Goal: Use online tool/utility: Utilize a website feature to perform a specific function

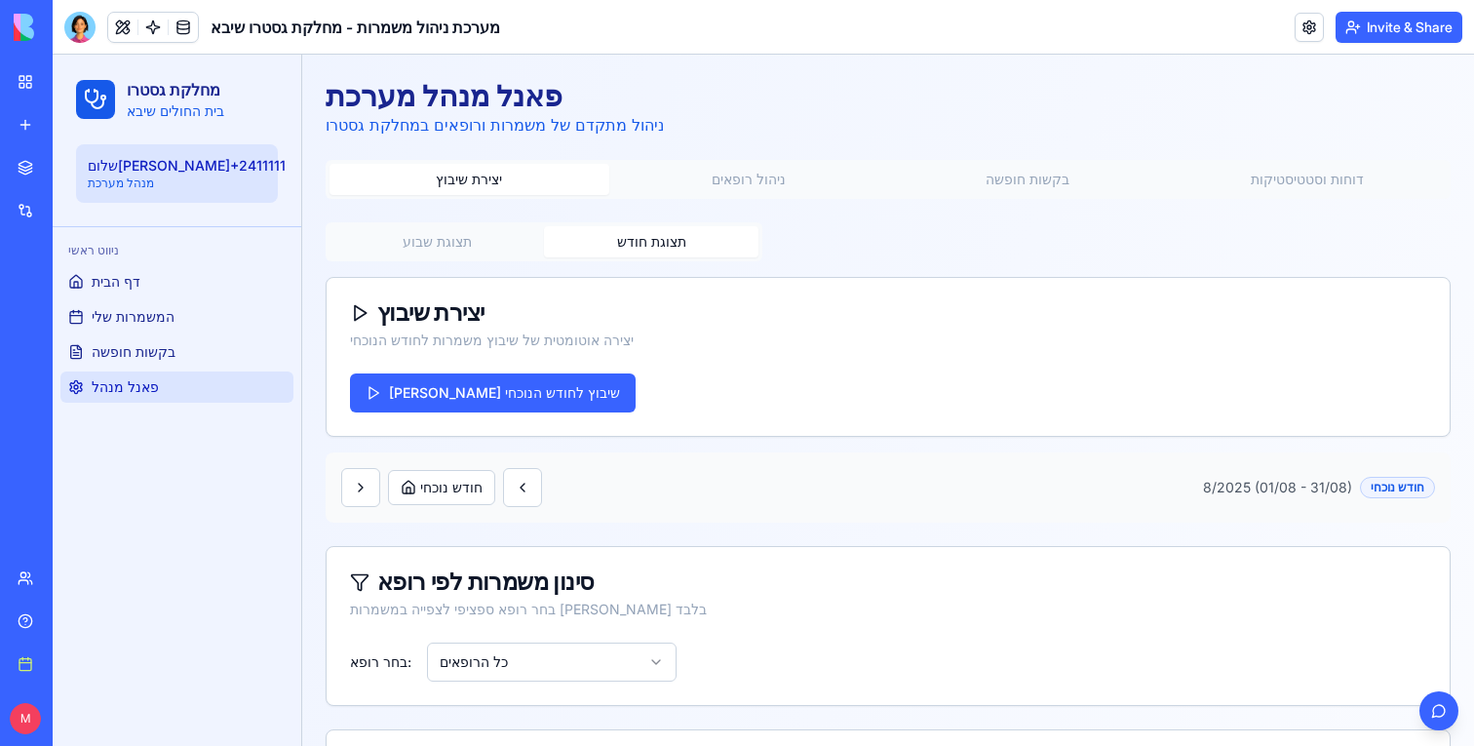
scroll to position [872, 0]
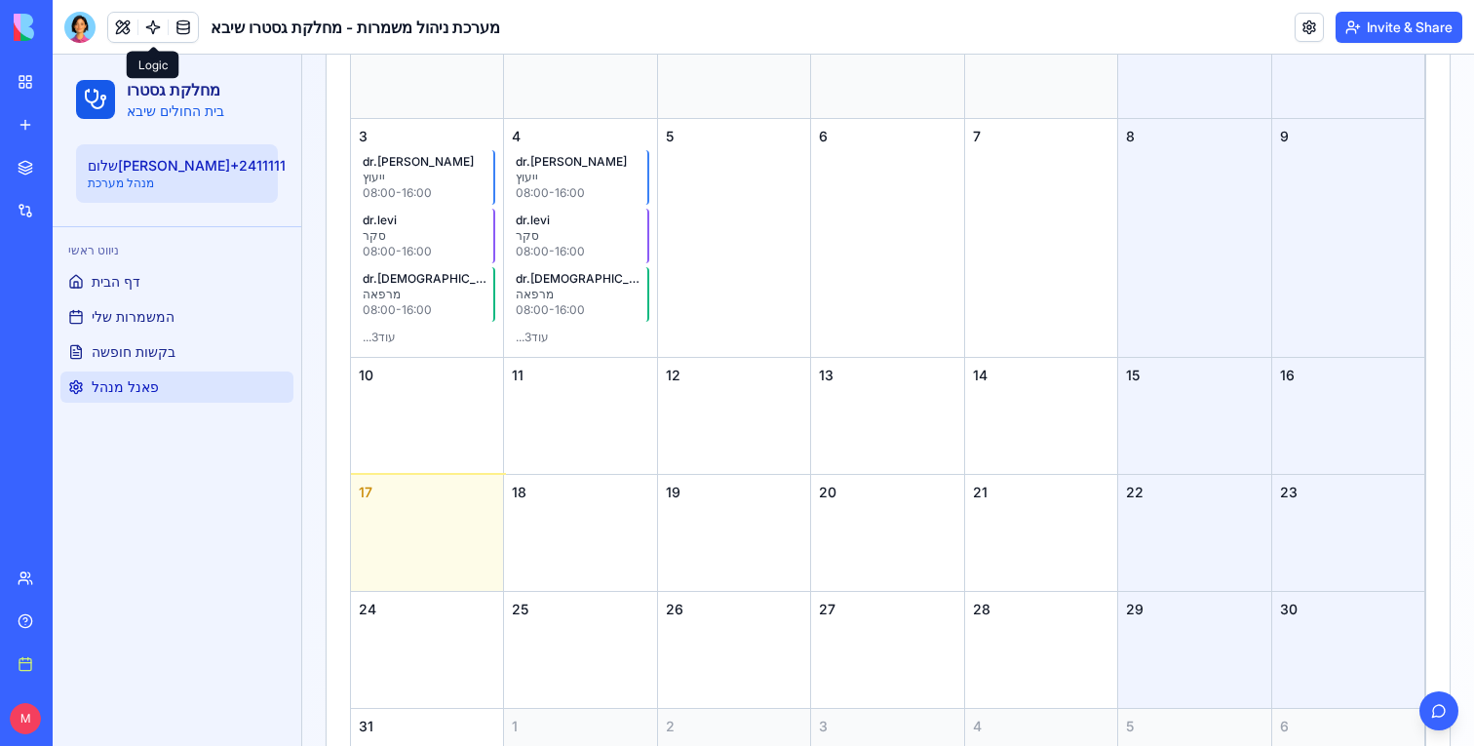
click at [155, 36] on link at bounding box center [152, 27] width 29 height 29
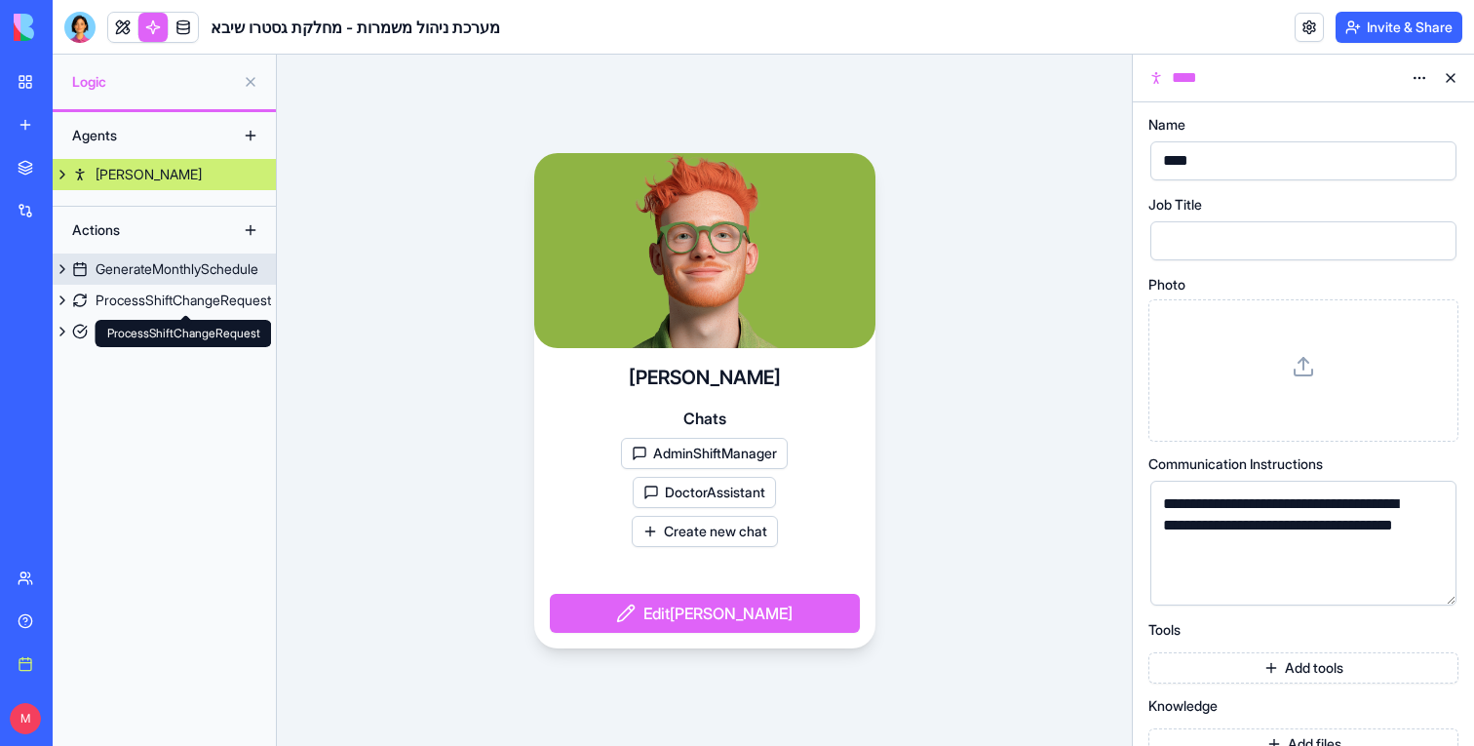
click at [161, 269] on div "GenerateMonthlySchedule" at bounding box center [177, 268] width 163 height 19
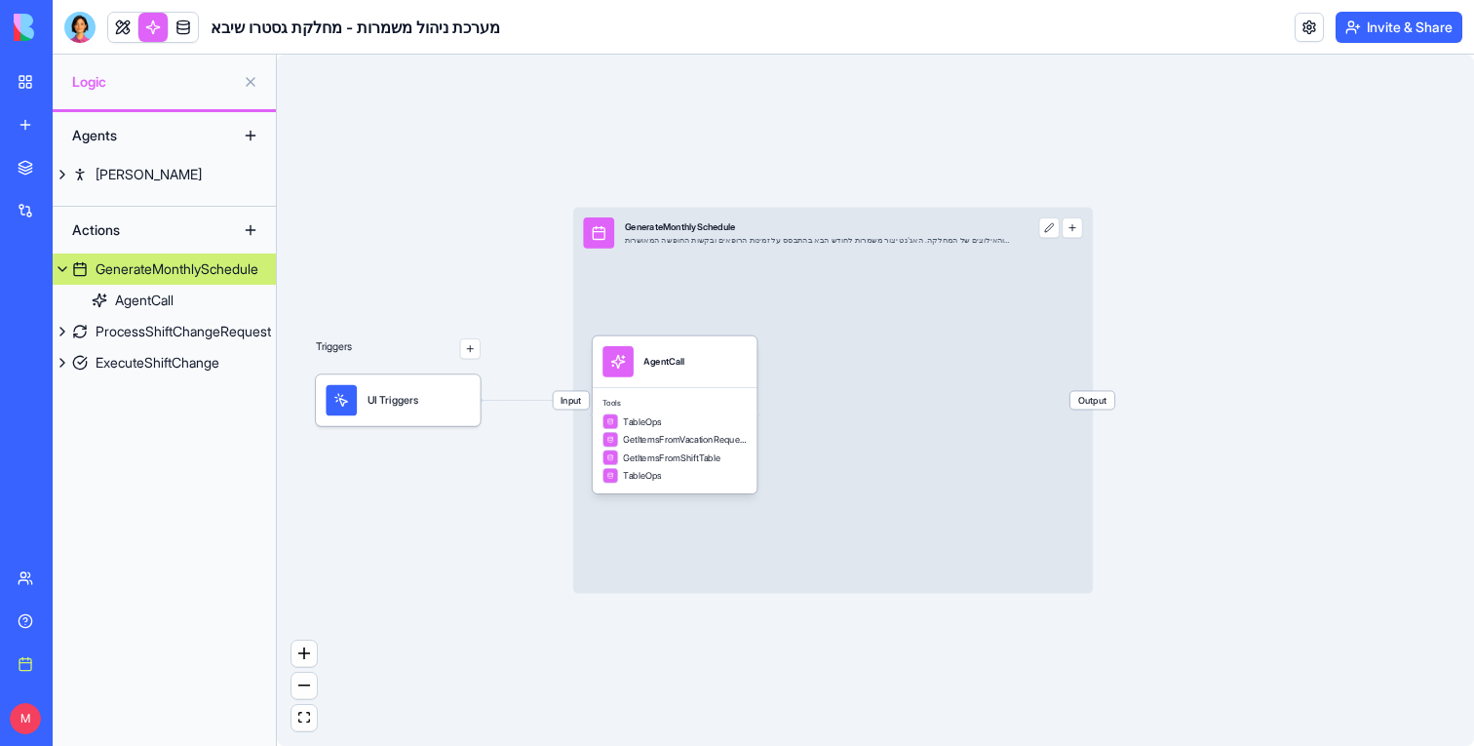
click at [564, 395] on span "Input" at bounding box center [571, 400] width 36 height 18
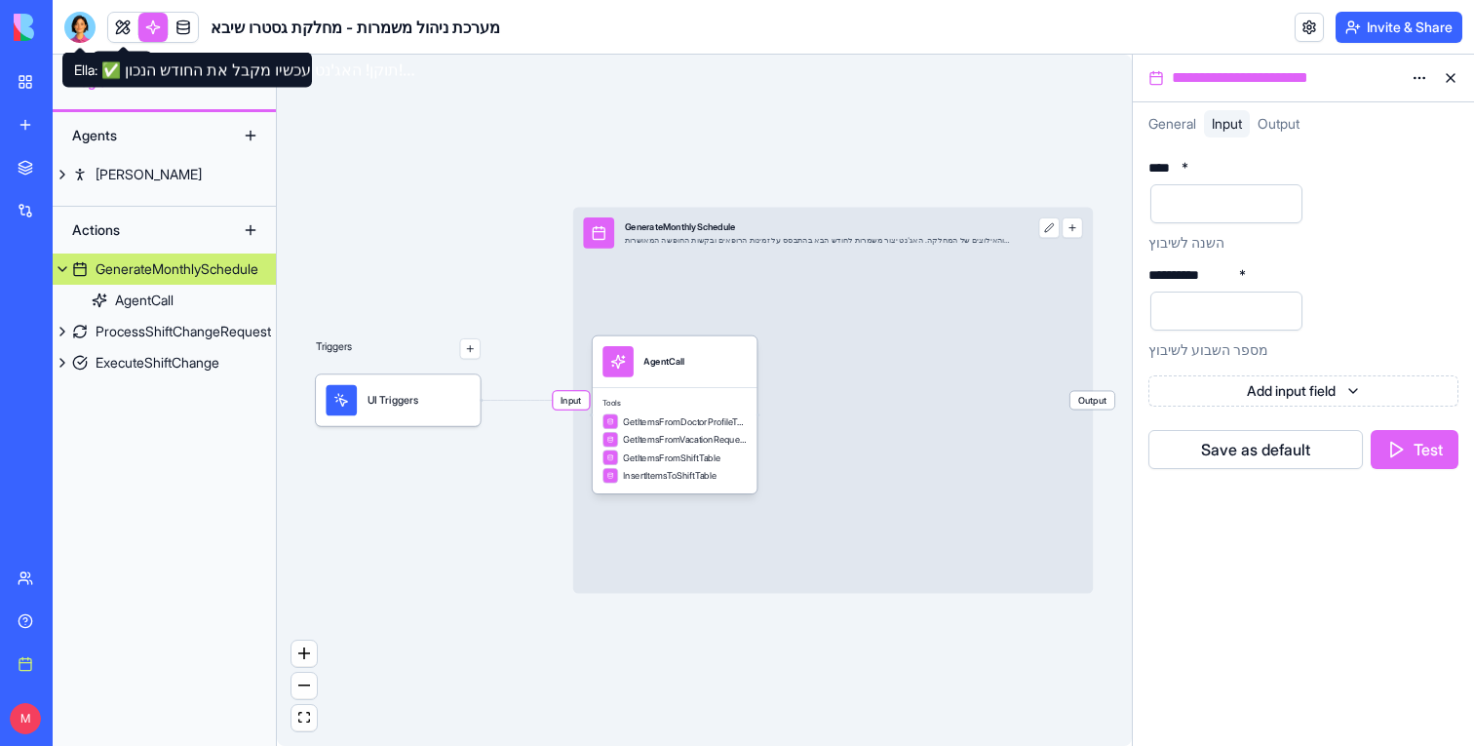
click at [62, 18] on header "מערכת ניהול משמרות - מחלקת גסטרו שיבא Invite & Share" at bounding box center [763, 27] width 1421 height 55
click at [66, 20] on div at bounding box center [79, 27] width 31 height 31
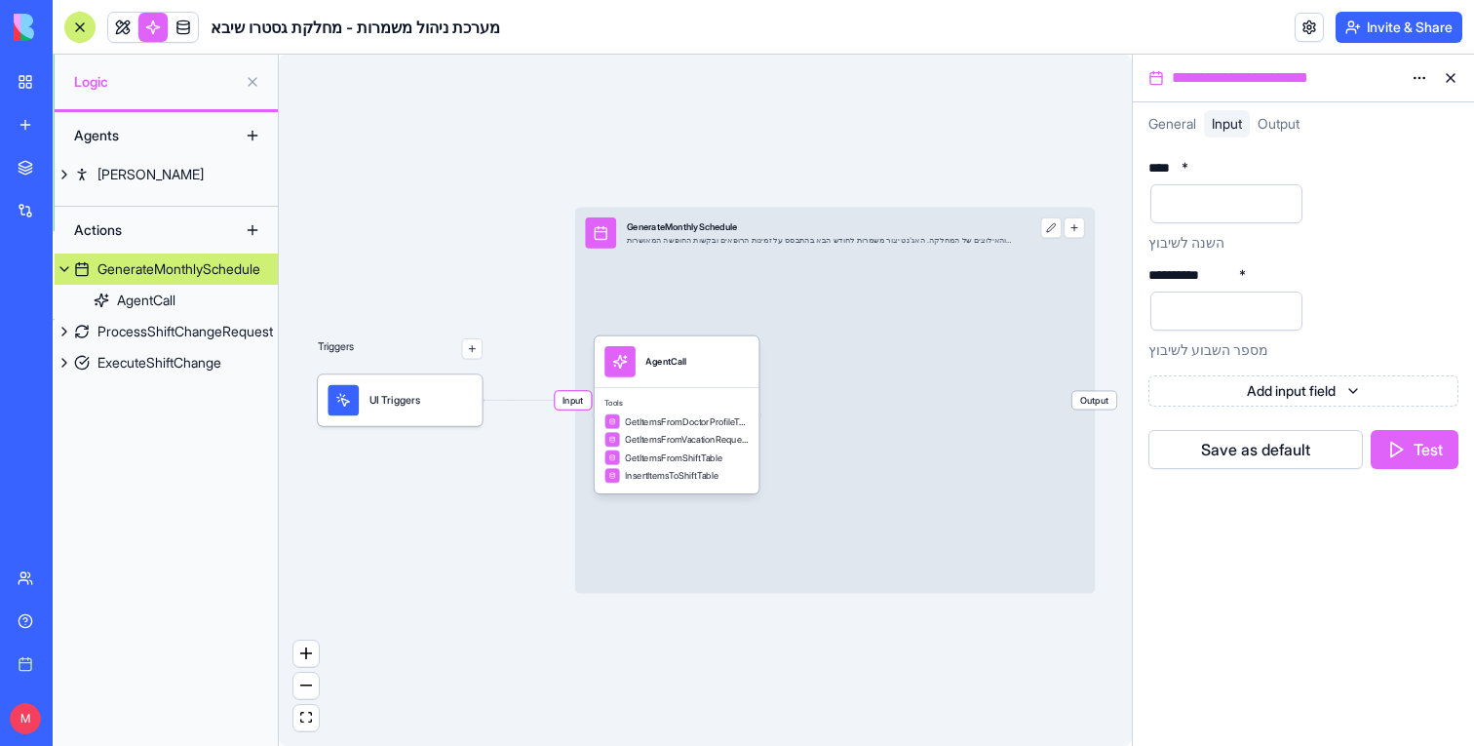
scroll to position [16595, 0]
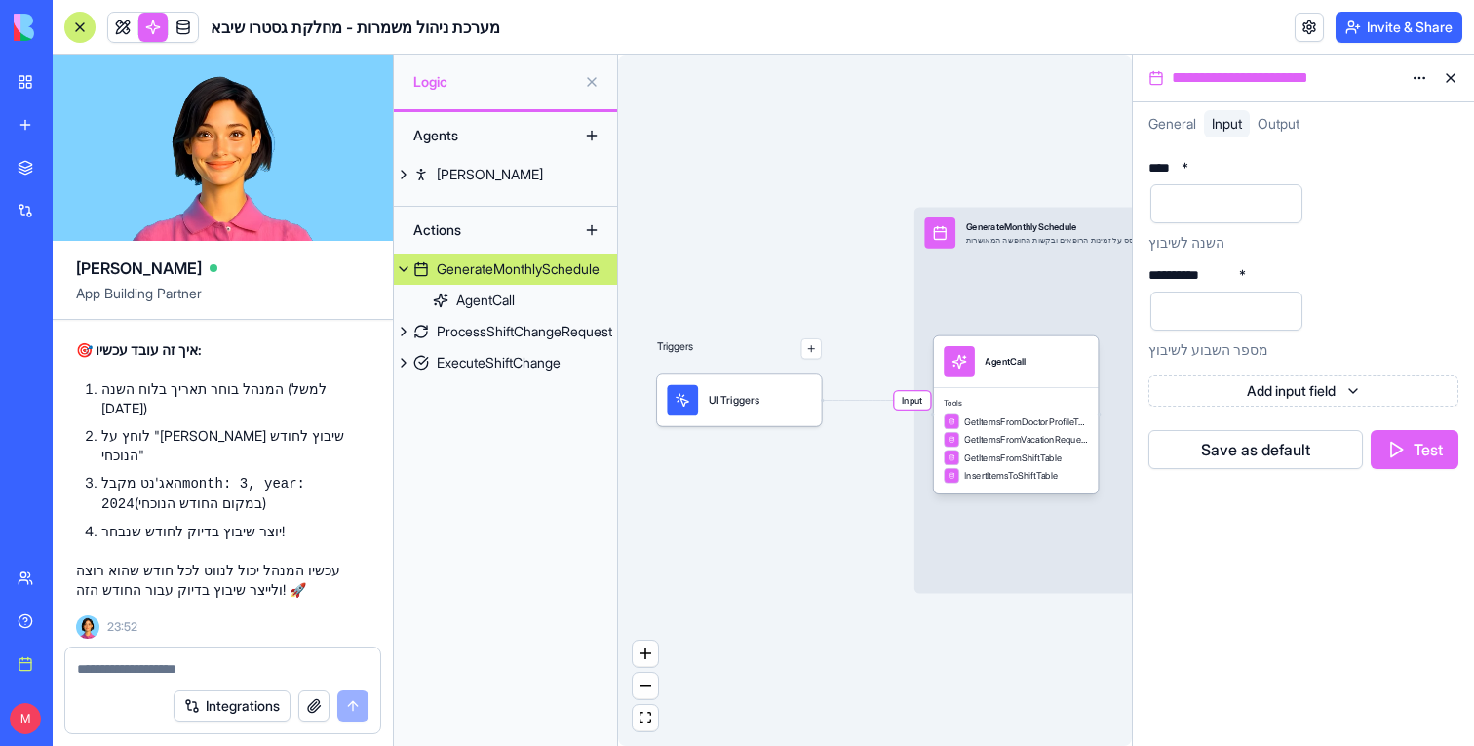
click at [916, 397] on span "Input" at bounding box center [912, 400] width 36 height 18
click at [103, 663] on textarea at bounding box center [222, 668] width 291 height 19
type textarea "*"
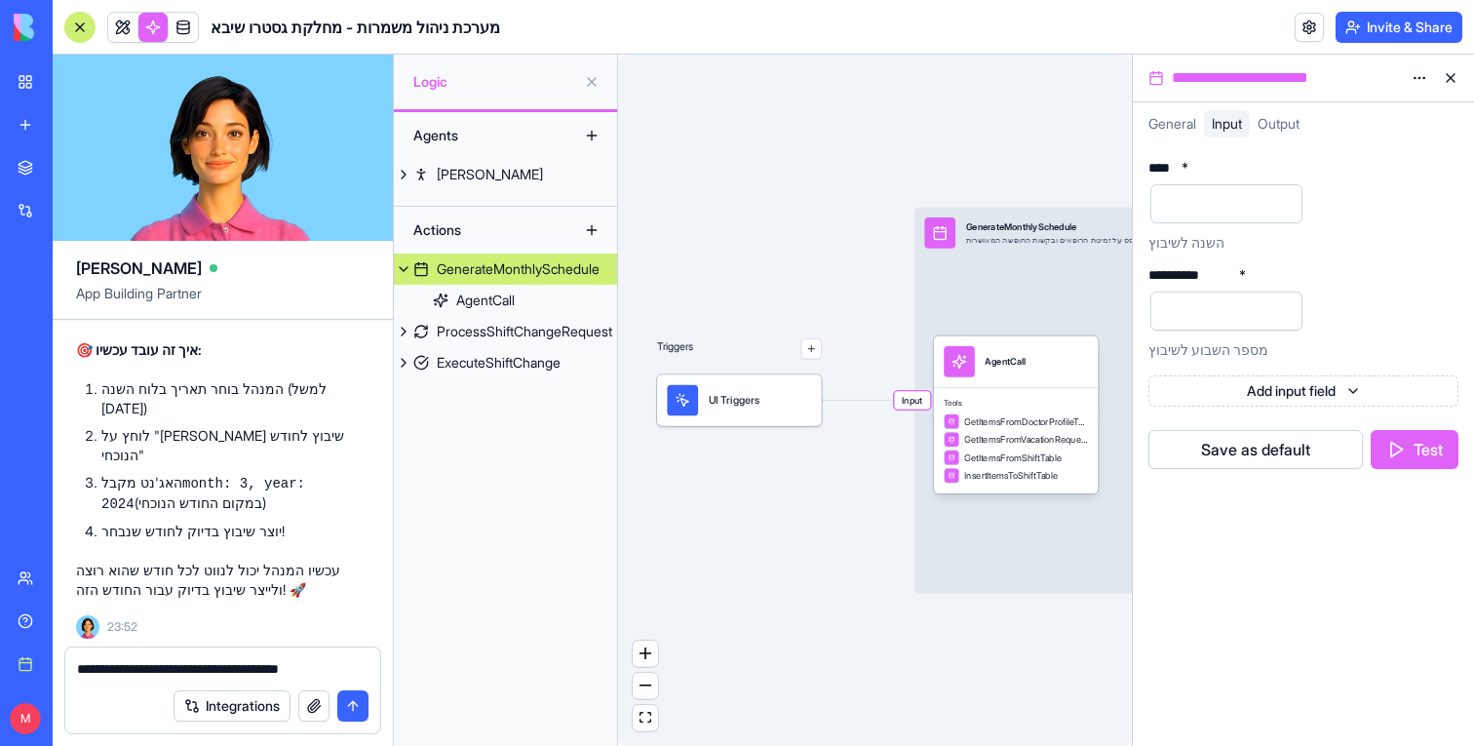
type textarea "**********"
paste textarea
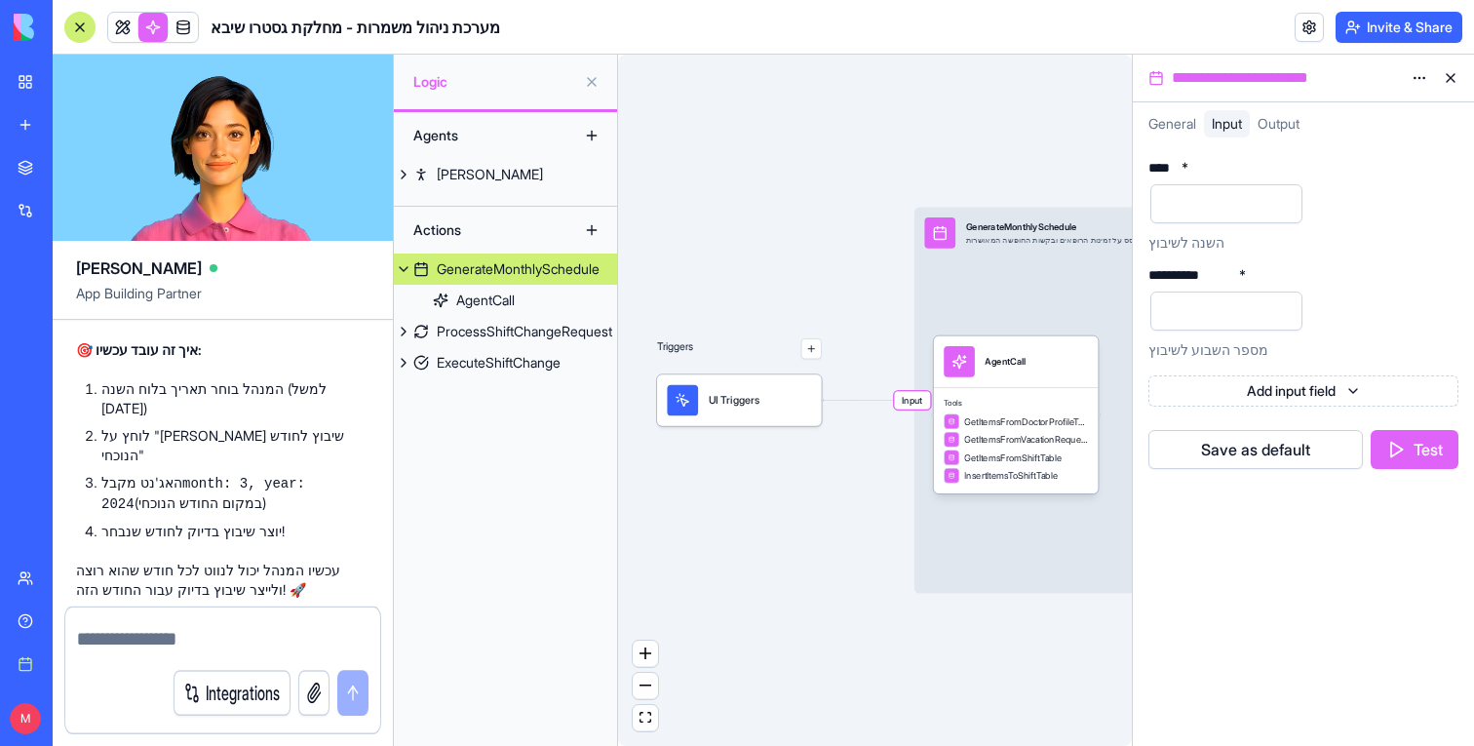
scroll to position [16723, 0]
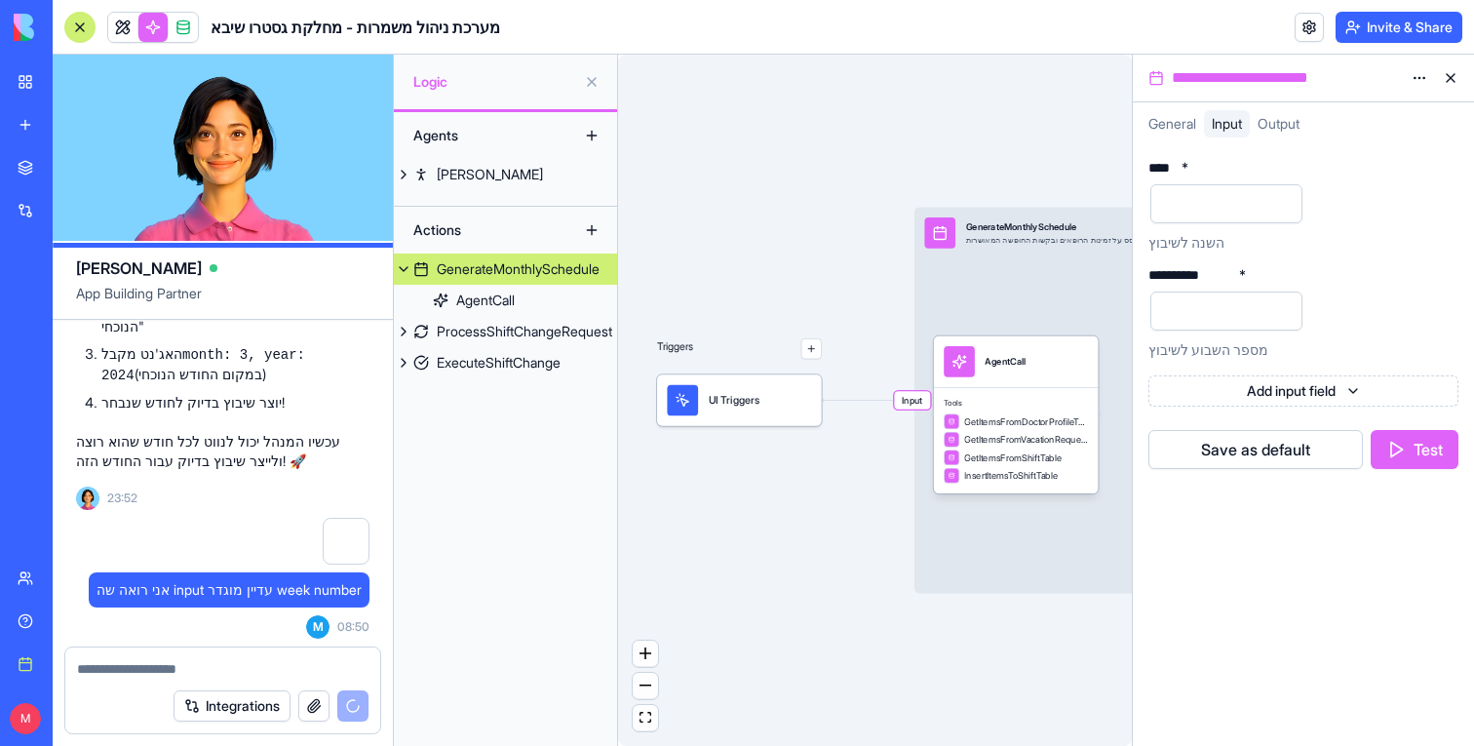
click at [1447, 72] on button at bounding box center [1450, 77] width 31 height 31
